Goal: Check status: Check status

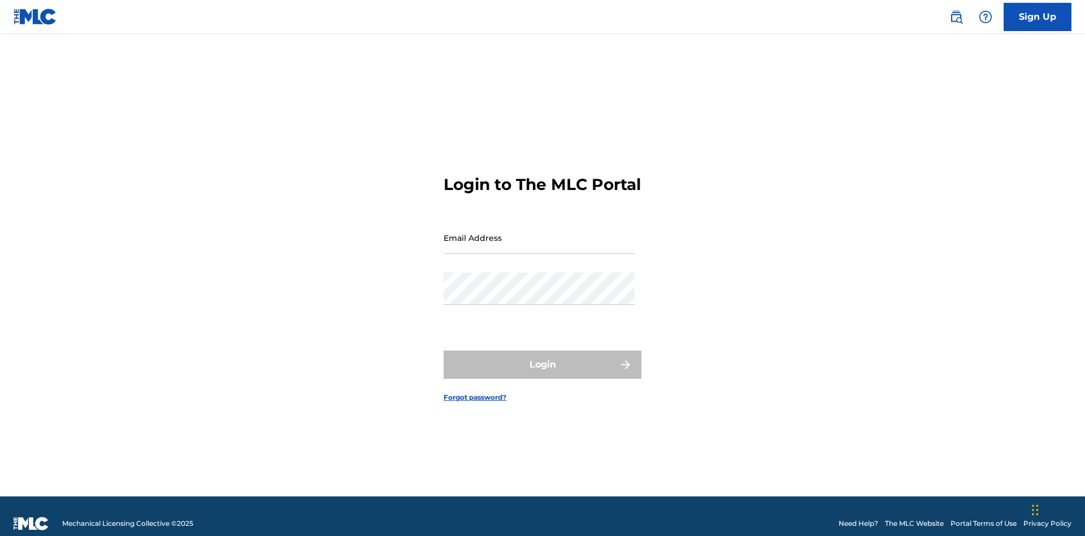
scroll to position [15, 0]
click at [539, 232] on input "Email Address" at bounding box center [539, 238] width 191 height 32
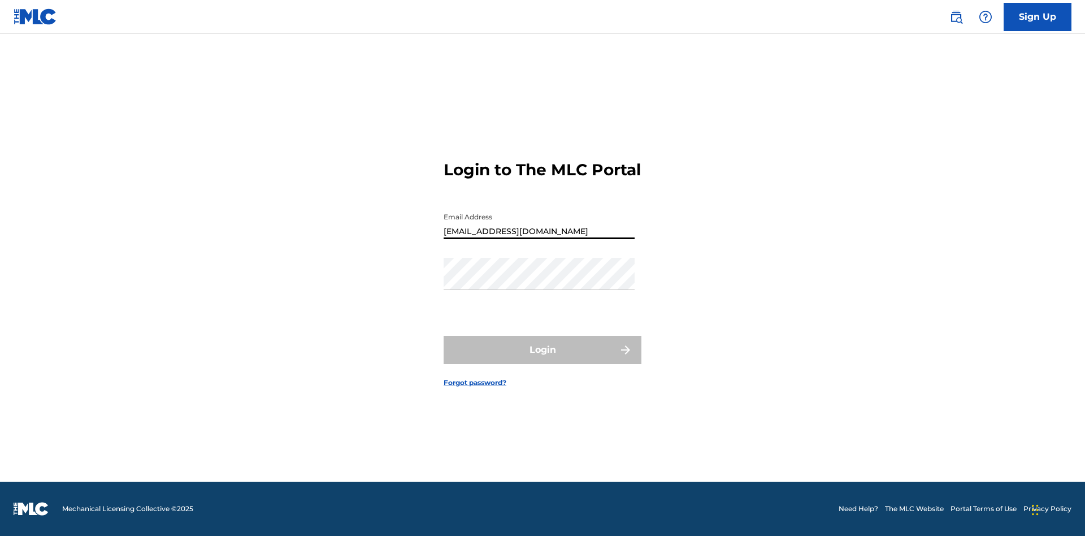
type input "[EMAIL_ADDRESS][DOMAIN_NAME]"
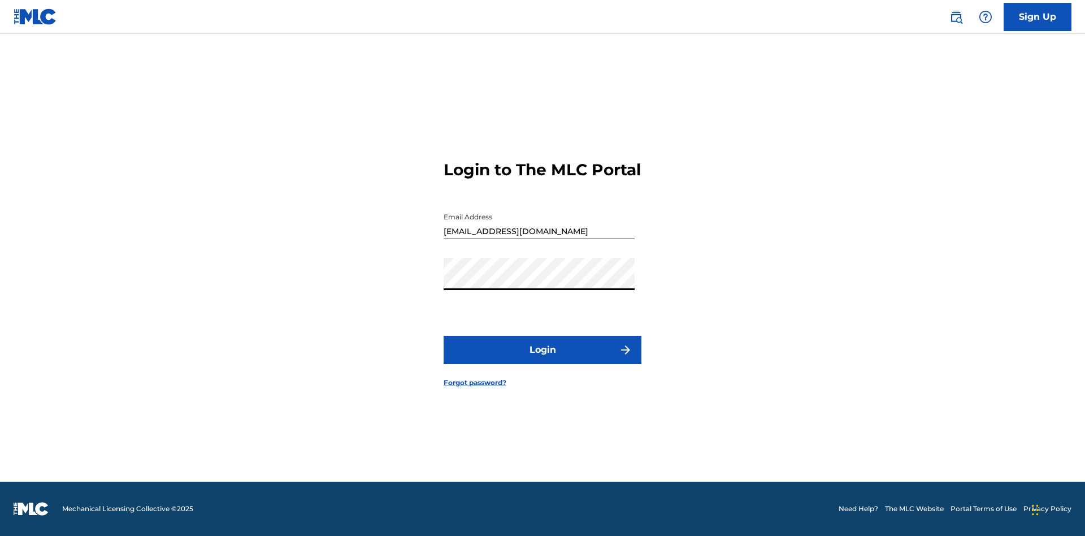
click at [543, 359] on button "Login" at bounding box center [543, 350] width 198 height 28
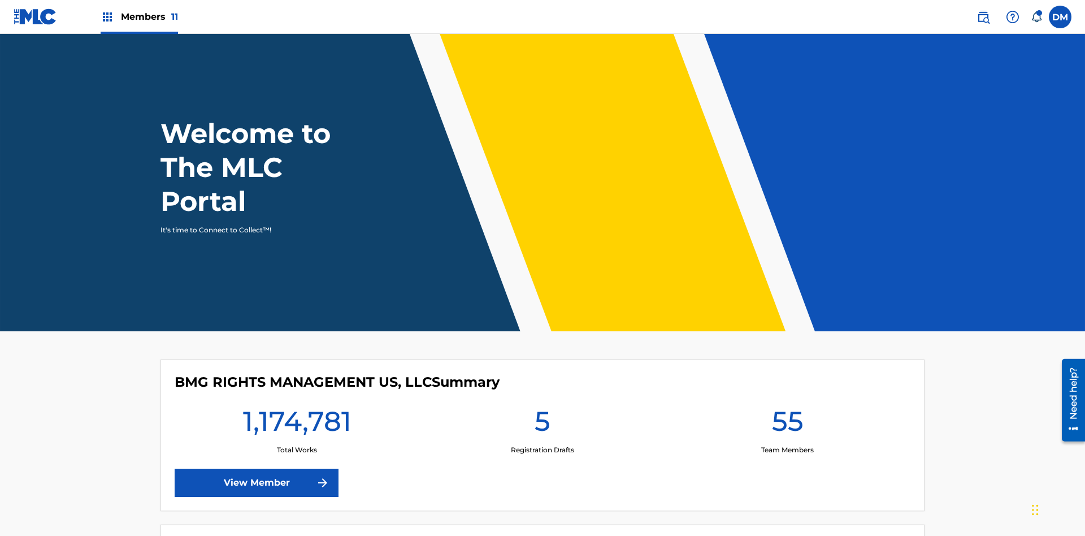
scroll to position [49, 0]
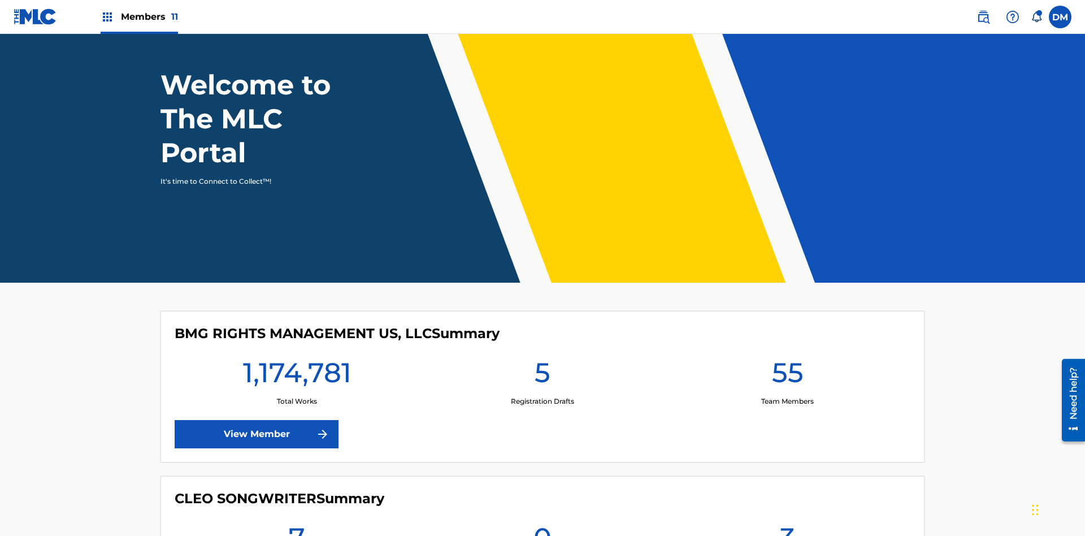
click at [139, 16] on span "Members 11" at bounding box center [149, 16] width 57 height 13
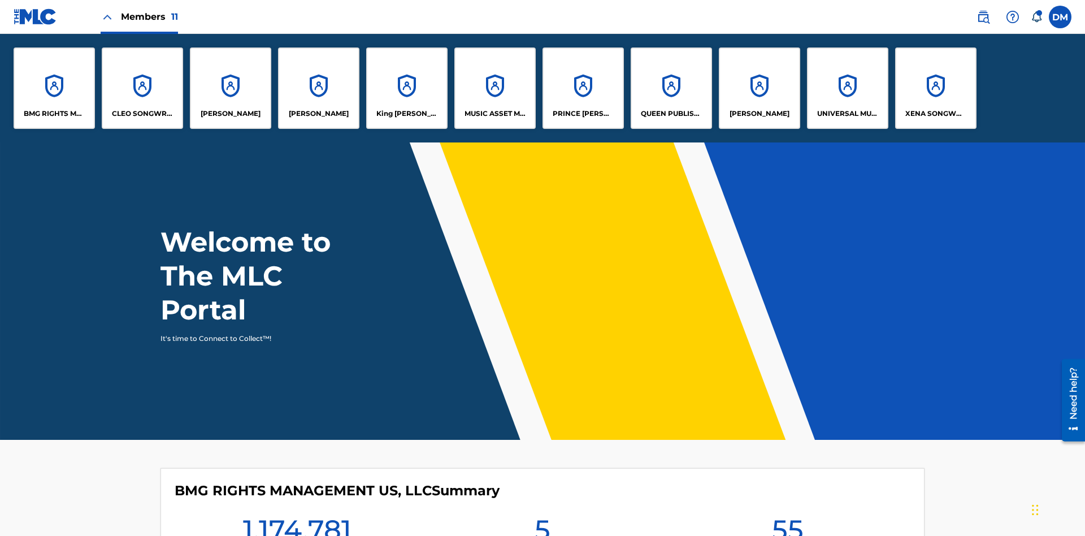
scroll to position [0, 0]
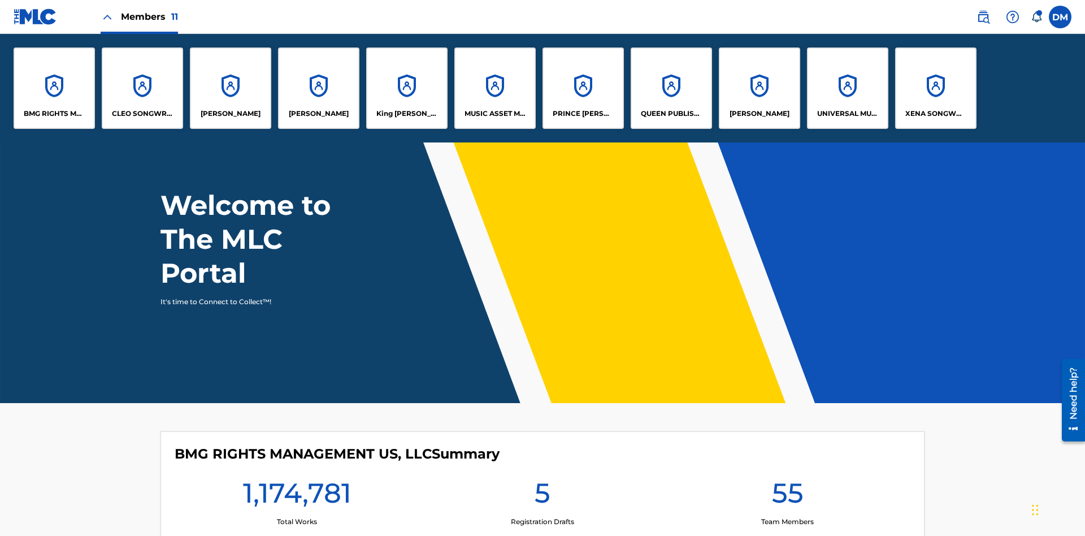
click at [847, 114] on p "UNIVERSAL MUSIC PUB GROUP" at bounding box center [848, 114] width 62 height 10
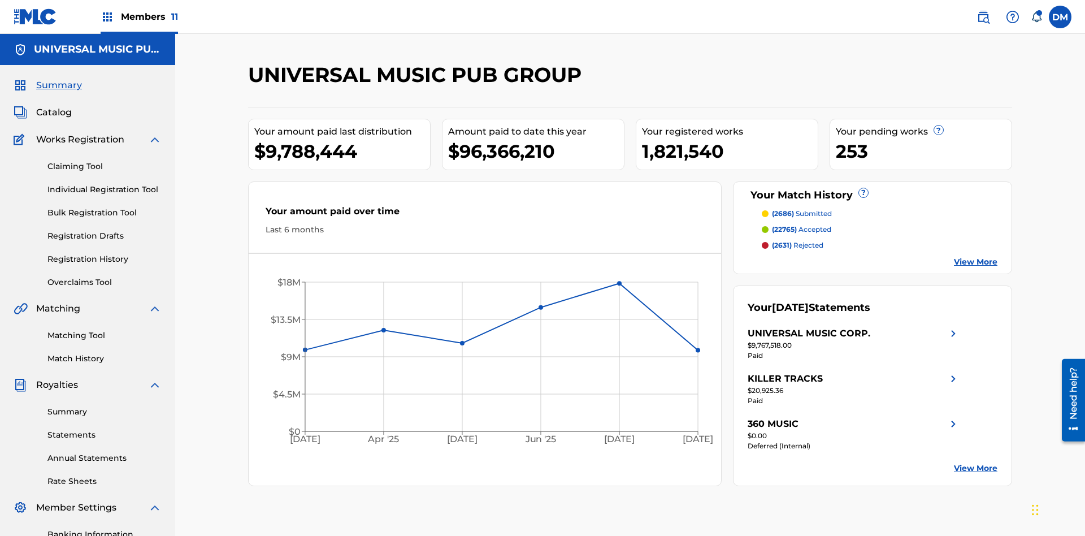
click at [105, 253] on link "Registration History" at bounding box center [104, 259] width 114 height 12
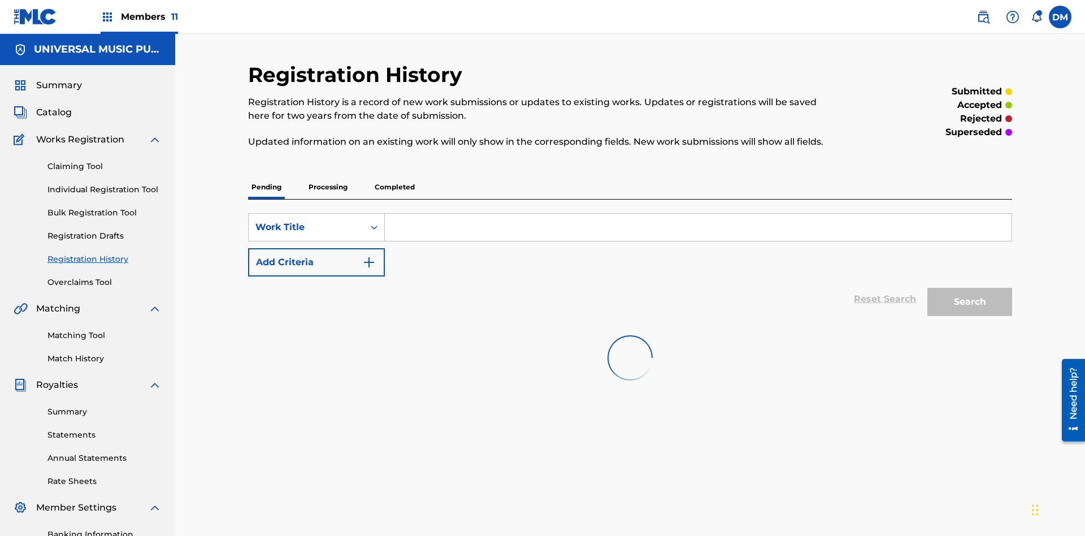
scroll to position [107, 0]
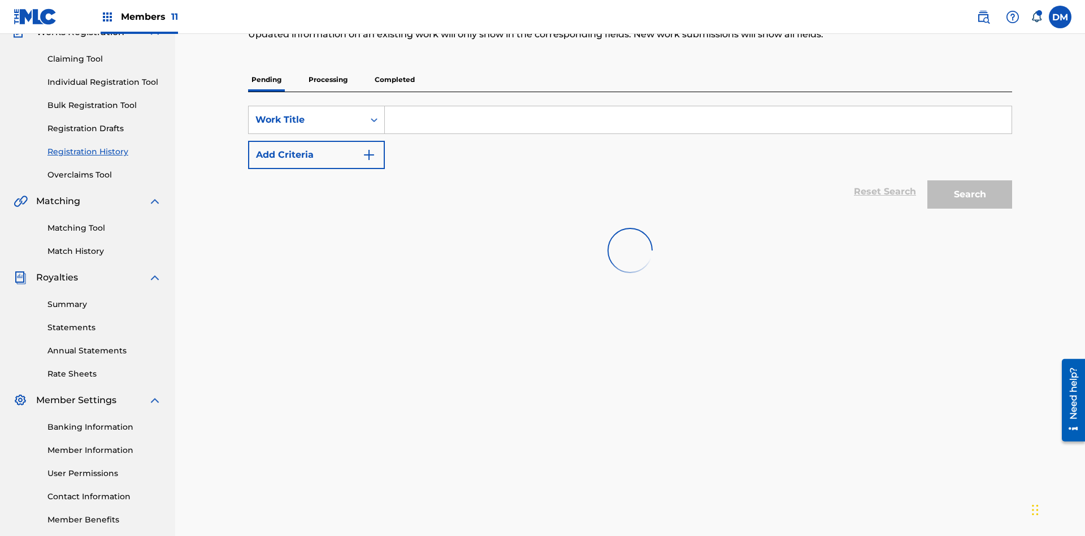
click at [395, 80] on p "Completed" at bounding box center [394, 80] width 47 height 24
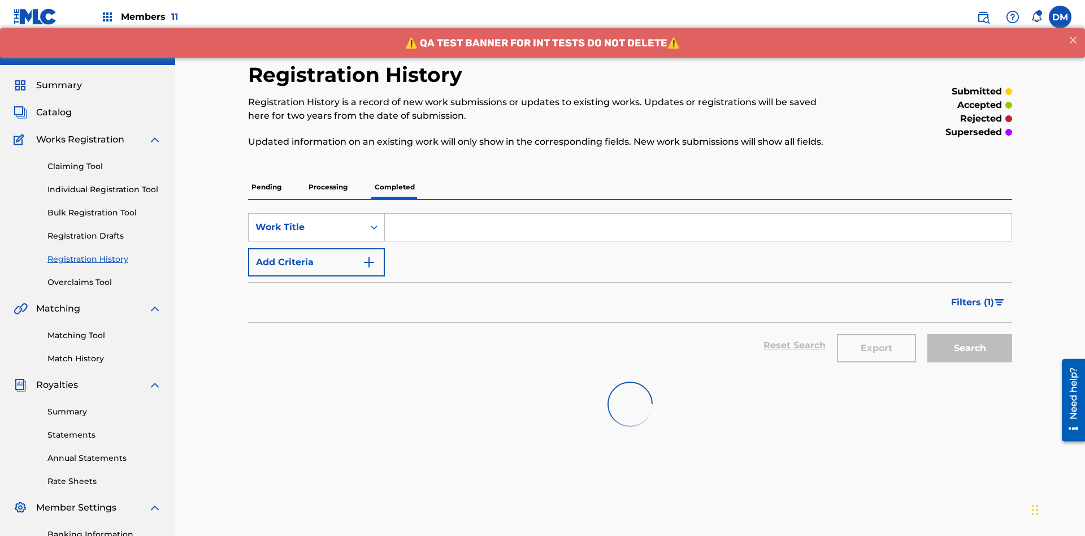
scroll to position [153, 0]
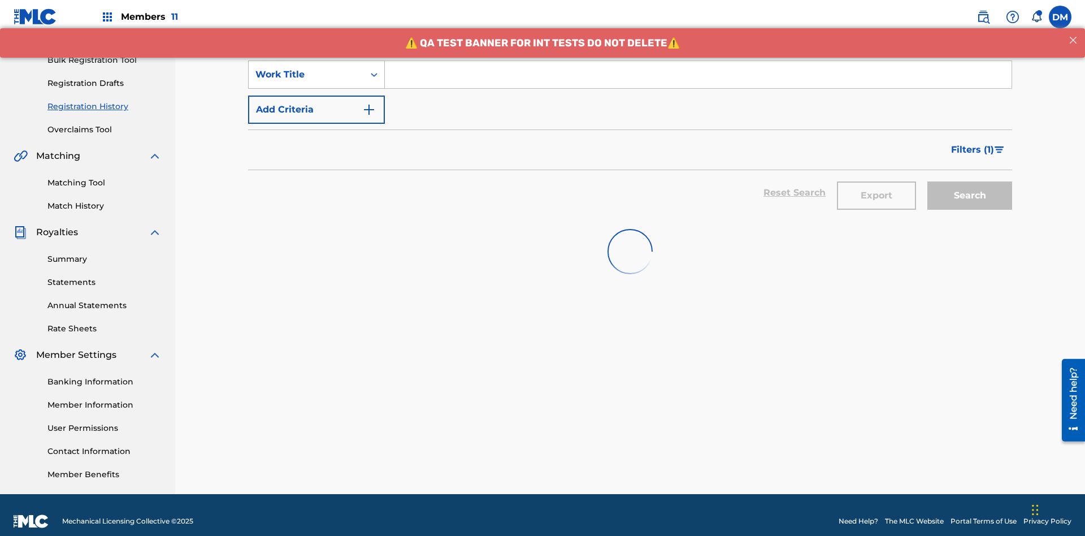
click at [306, 75] on div "Work Title" at bounding box center [306, 75] width 102 height 14
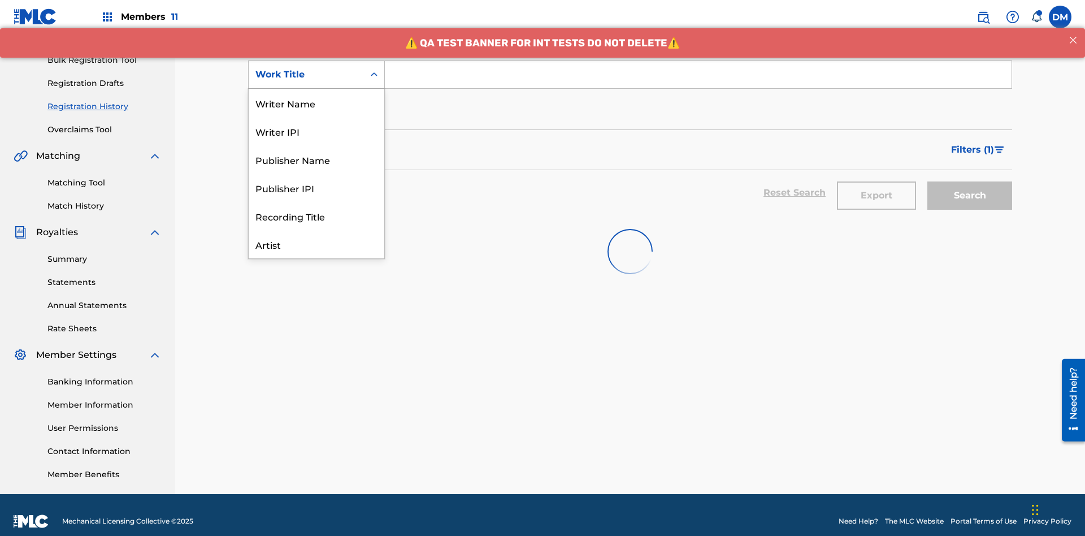
scroll to position [57, 0]
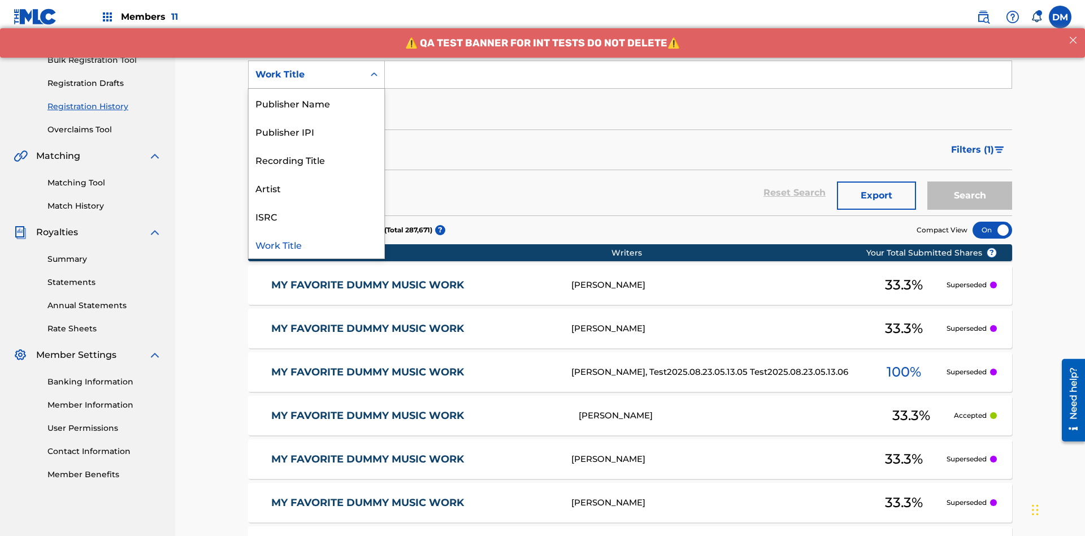
click at [317, 244] on div "Work Title" at bounding box center [317, 244] width 136 height 28
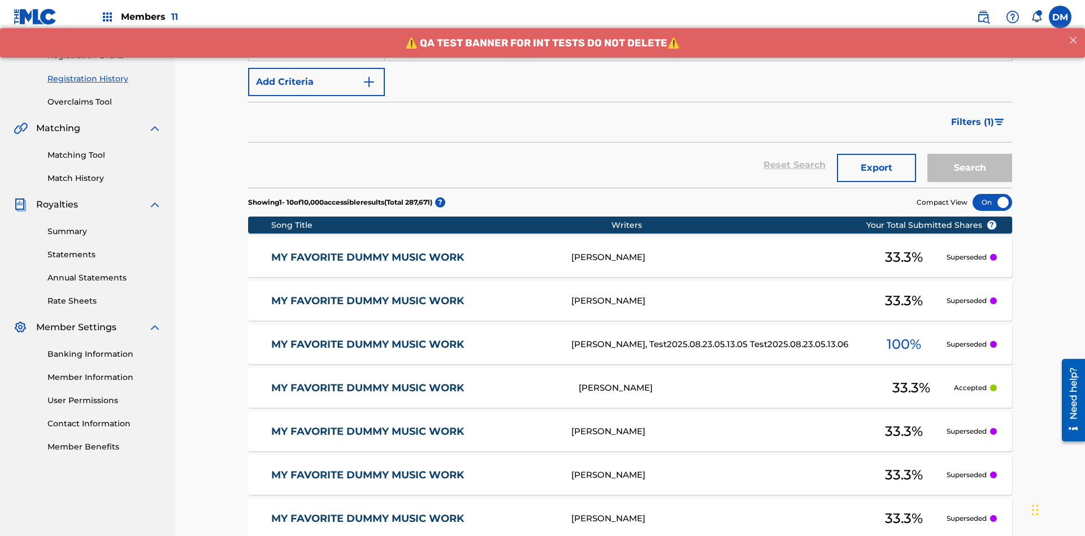
click at [317, 82] on button "Add Criteria" at bounding box center [316, 82] width 137 height 28
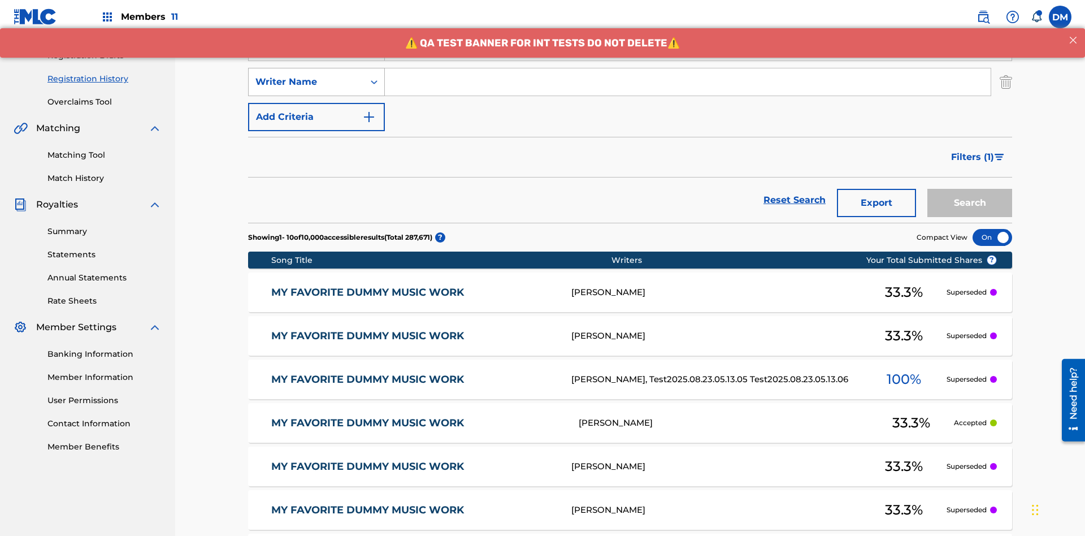
click at [306, 75] on div "Writer Name" at bounding box center [306, 82] width 102 height 14
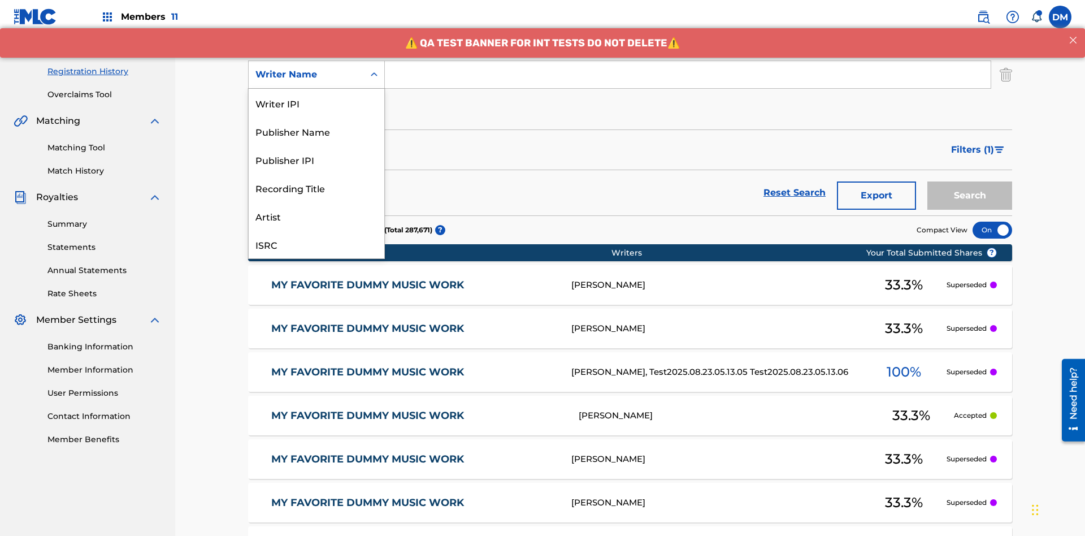
scroll to position [28, 0]
click at [317, 159] on div "Recording Title" at bounding box center [317, 159] width 136 height 28
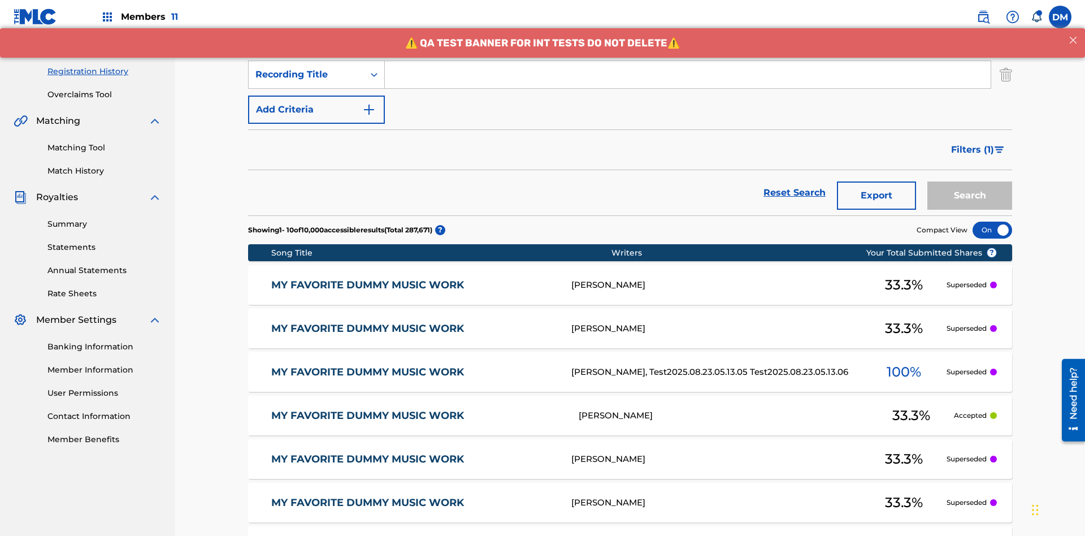
click at [317, 96] on button "Add Criteria" at bounding box center [316, 110] width 137 height 28
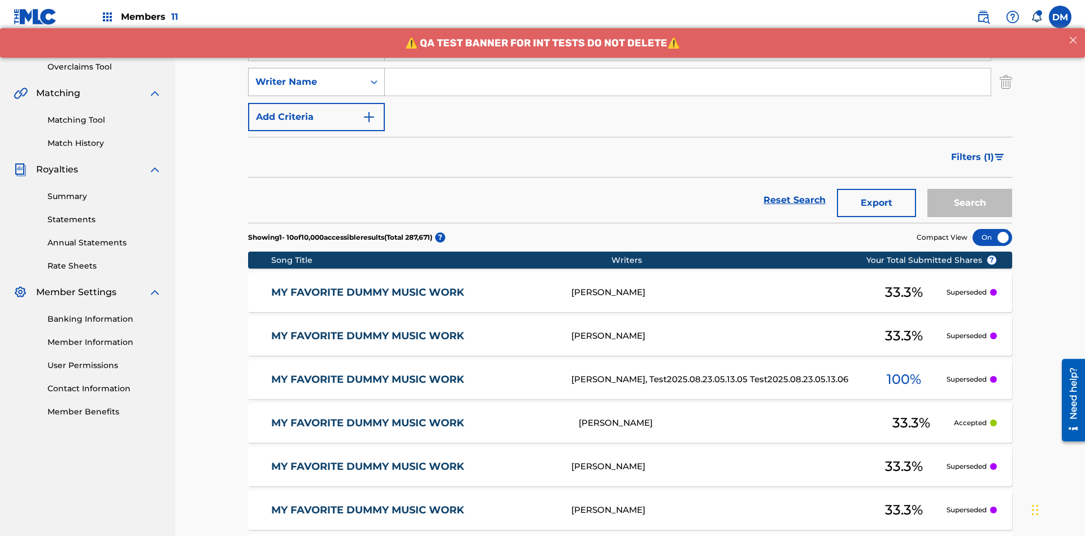
click at [306, 75] on div "Writer Name" at bounding box center [306, 82] width 102 height 14
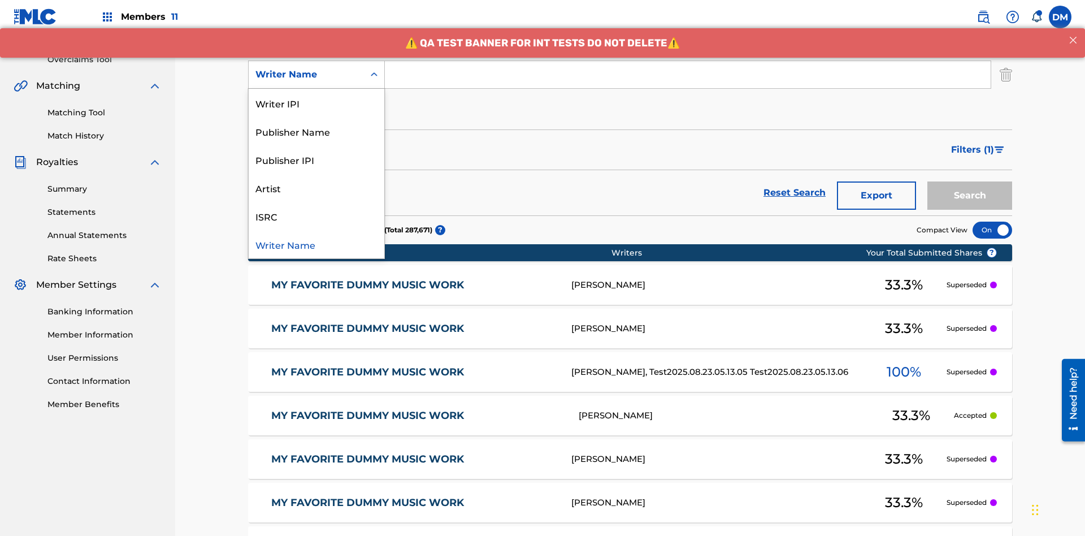
click at [317, 216] on div "ISRC" at bounding box center [317, 216] width 136 height 28
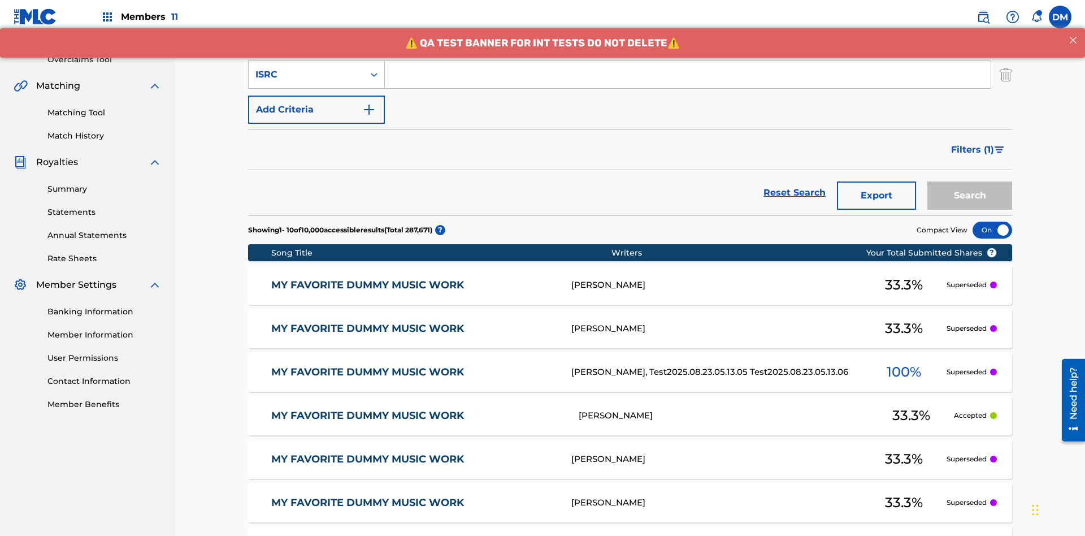
click at [317, 96] on button "Add Criteria" at bounding box center [316, 110] width 137 height 28
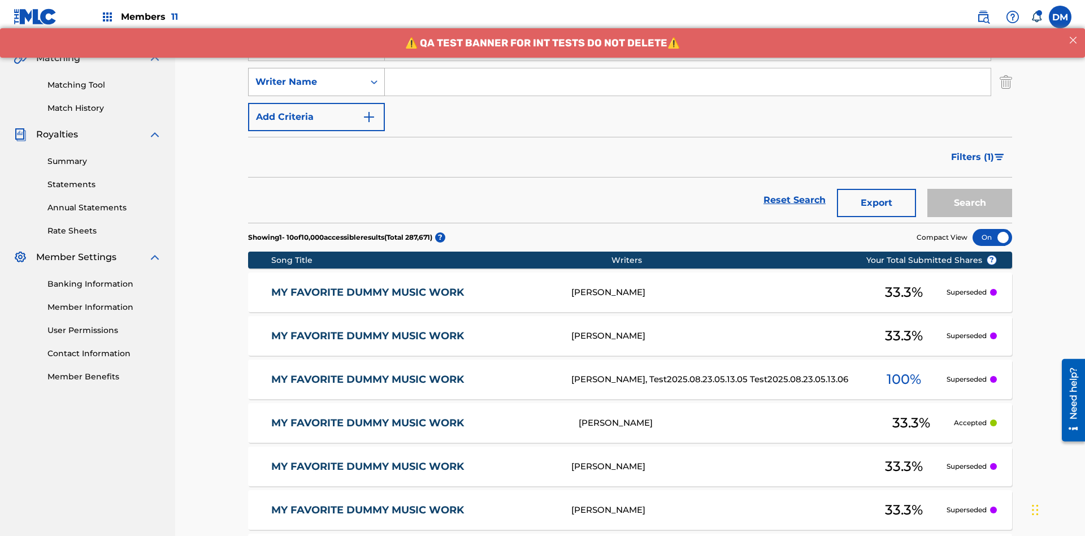
click at [306, 75] on div "Writer Name" at bounding box center [306, 82] width 102 height 14
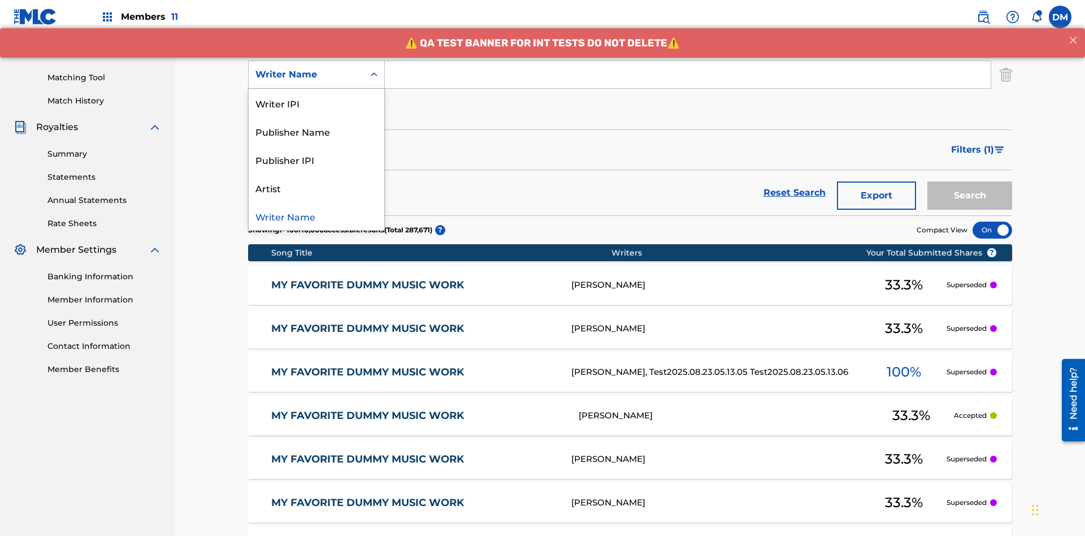
click at [317, 159] on div "Publisher IPI" at bounding box center [317, 159] width 136 height 28
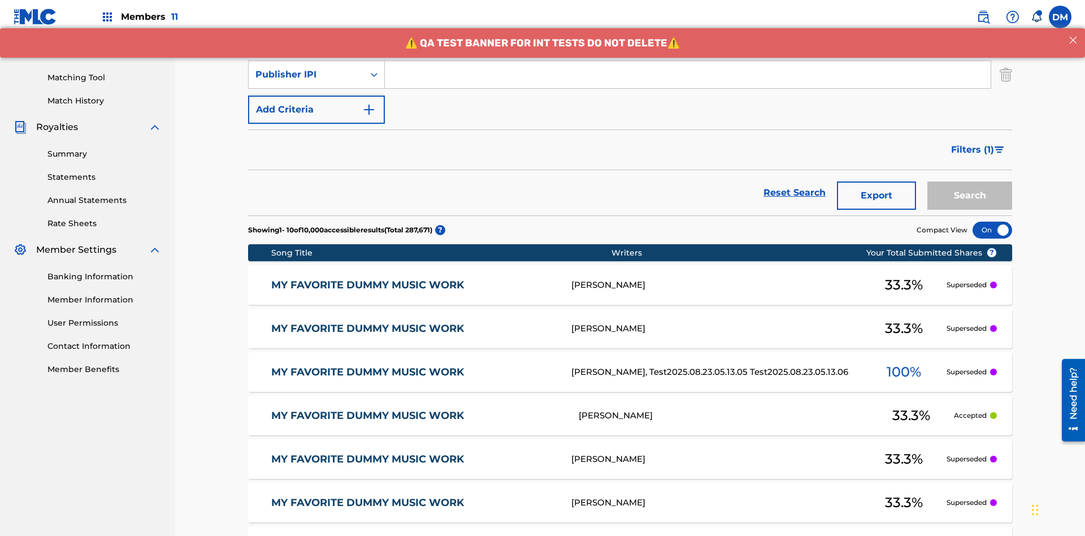
click at [317, 96] on button "Add Criteria" at bounding box center [316, 110] width 137 height 28
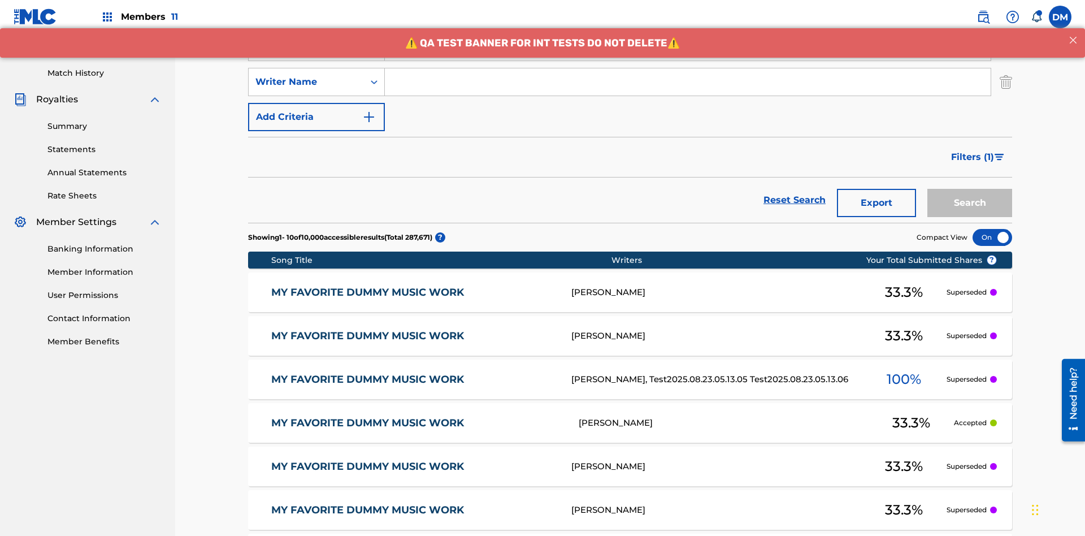
scroll to position [293, 0]
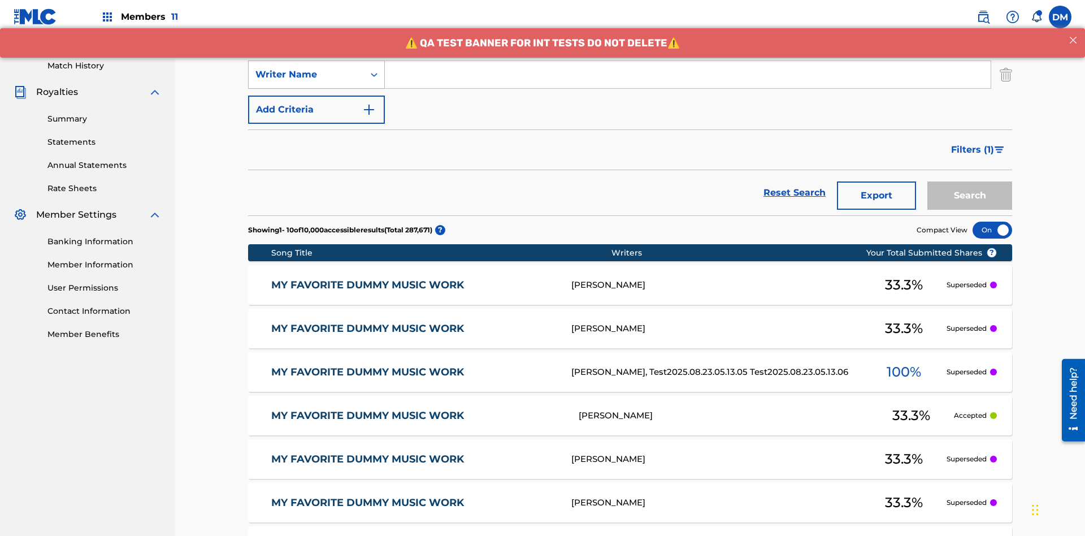
click at [306, 75] on div "Writer Name" at bounding box center [306, 75] width 102 height 14
click at [317, 159] on div "Artist" at bounding box center [317, 159] width 136 height 28
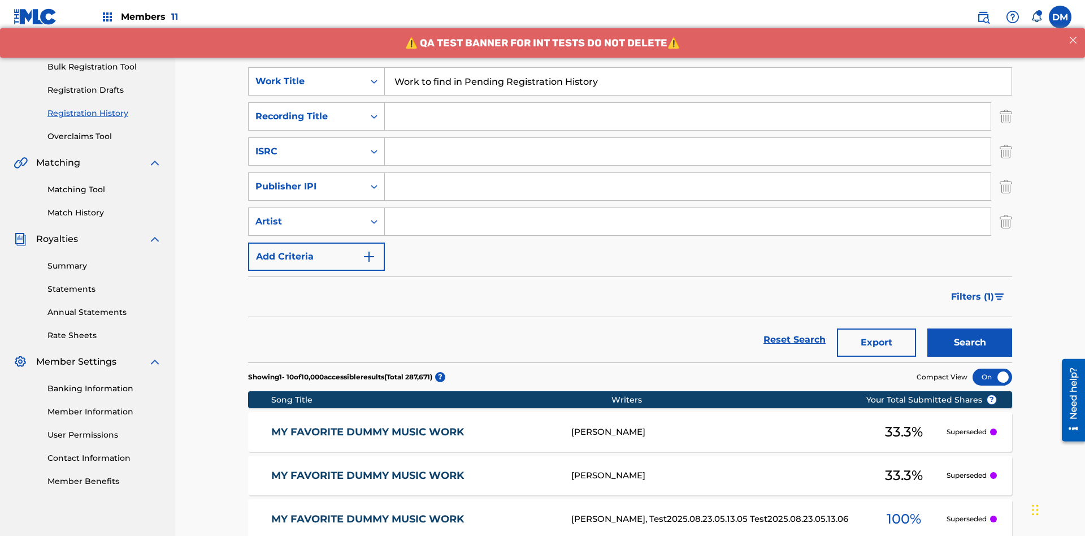
type input "Work to find in Pending Registration History"
click at [688, 103] on input "Search Form" at bounding box center [688, 116] width 606 height 27
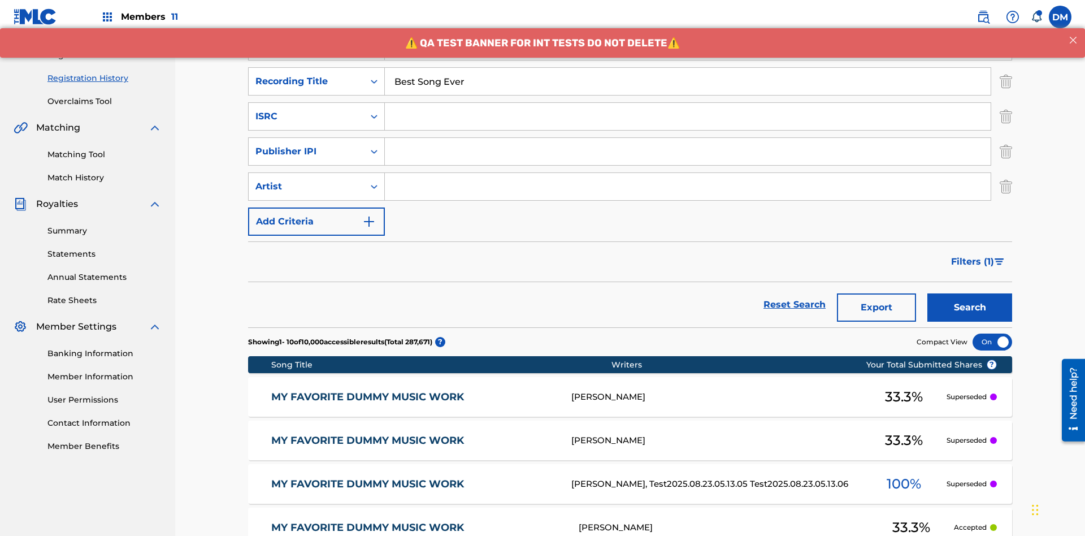
type input "Best Song Ever"
click at [688, 103] on input "Search Form" at bounding box center [688, 116] width 606 height 27
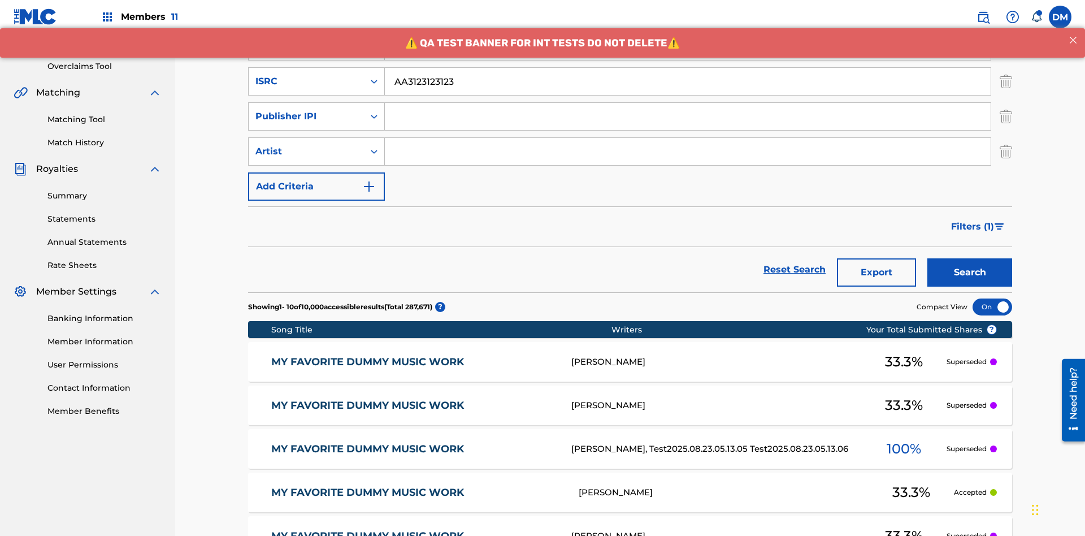
type input "AA3123123123"
click at [688, 103] on input "Search Form" at bounding box center [688, 116] width 606 height 27
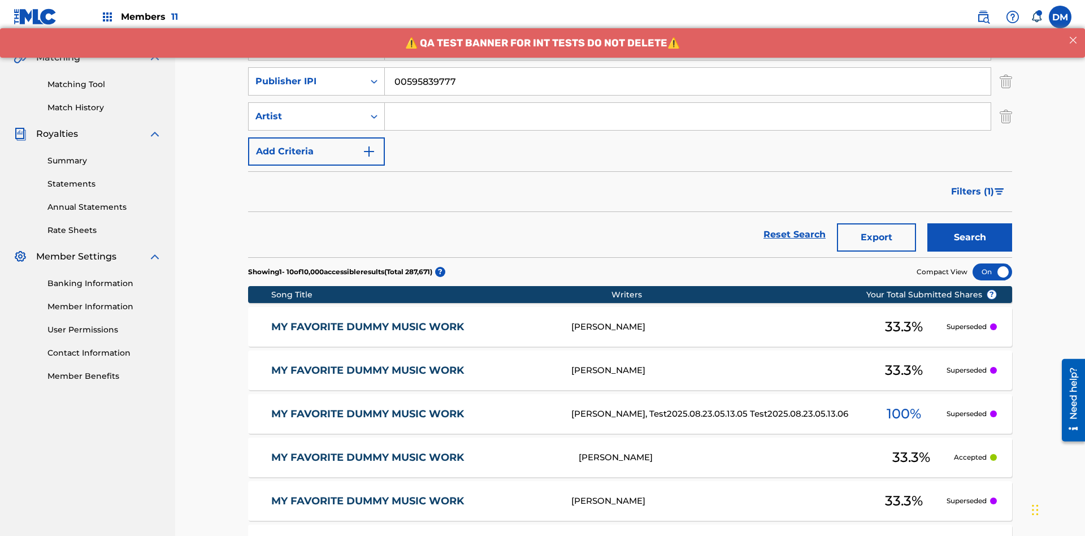
type input "00595839777"
click at [688, 103] on input "Search Form" at bounding box center [688, 116] width 606 height 27
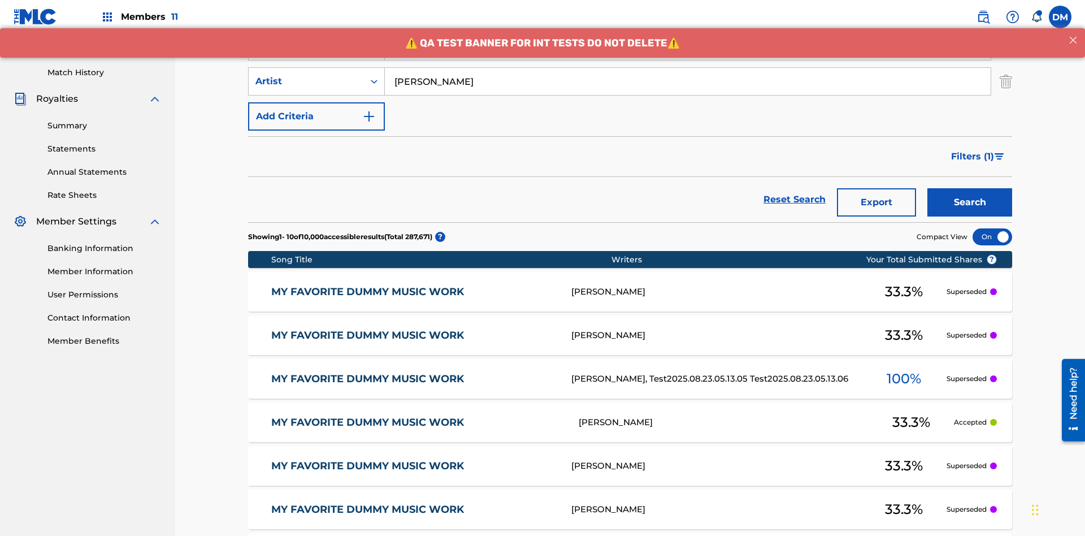
type input "[PERSON_NAME]"
click at [970, 188] on button "Search" at bounding box center [970, 202] width 85 height 28
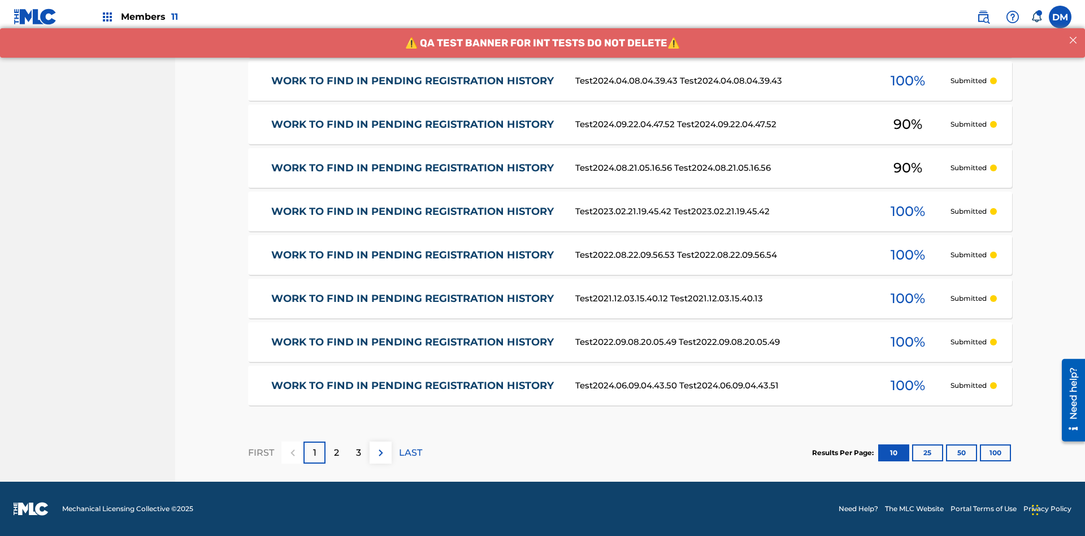
click at [980, 452] on button "100" at bounding box center [995, 452] width 31 height 17
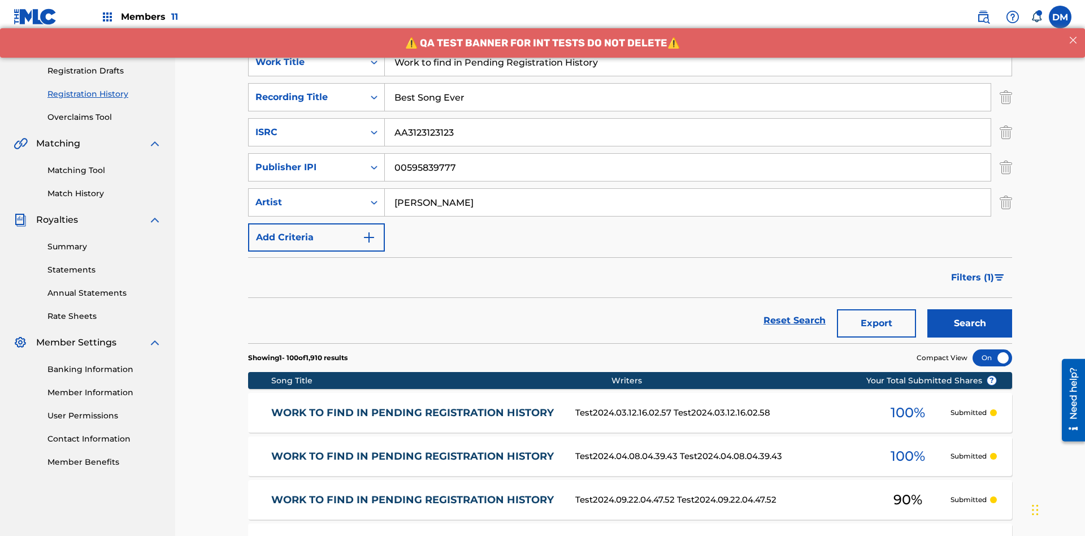
scroll to position [447, 0]
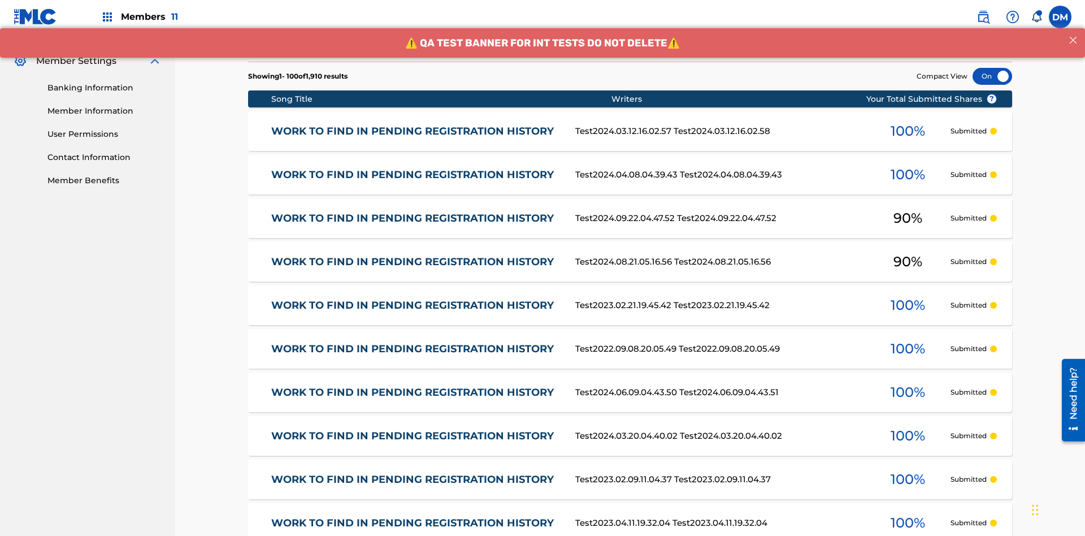
click at [993, 76] on div at bounding box center [993, 76] width 40 height 17
